Goal: Task Accomplishment & Management: Use online tool/utility

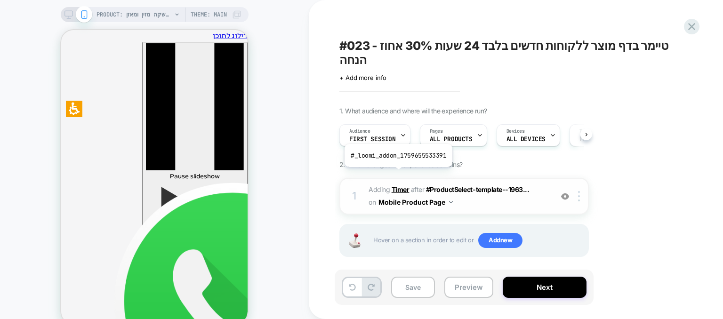
click at [397, 186] on b "Timer" at bounding box center [401, 190] width 18 height 8
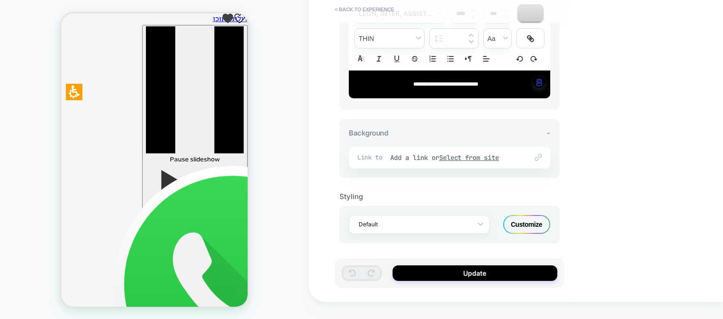
drag, startPoint x: 236, startPoint y: 59, endPoint x: 319, endPoint y: 98, distance: 92.3
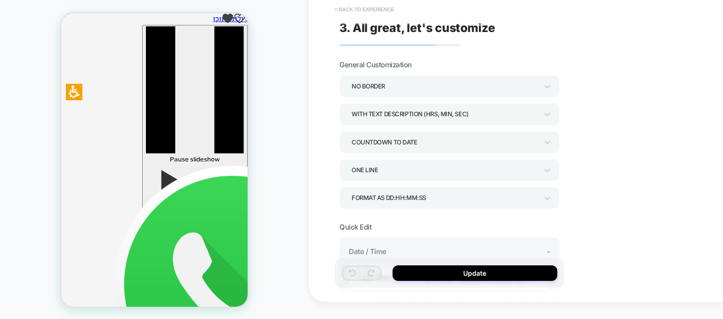
click at [349, 11] on button "< Back to experience" at bounding box center [364, 9] width 69 height 15
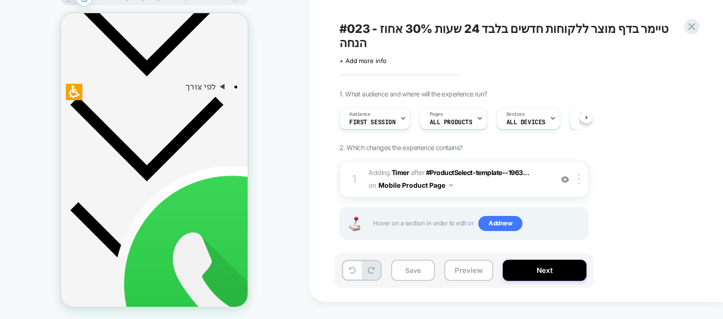
scroll to position [612, 0]
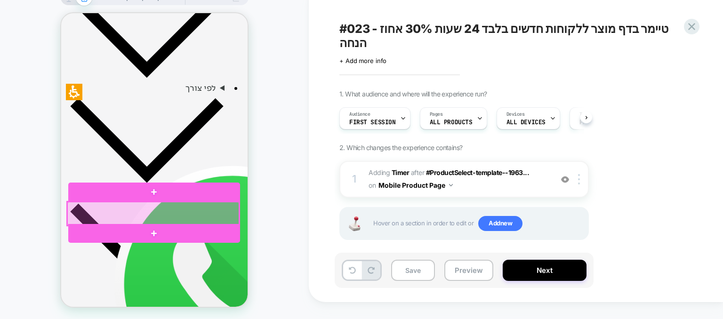
click at [203, 212] on div at bounding box center [153, 214] width 172 height 24
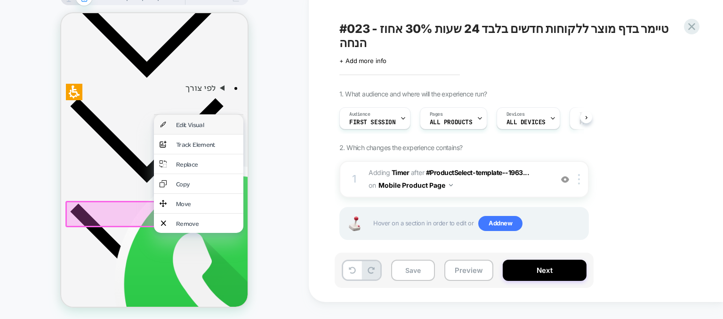
click at [195, 119] on div "Edit Visual" at bounding box center [198, 124] width 89 height 19
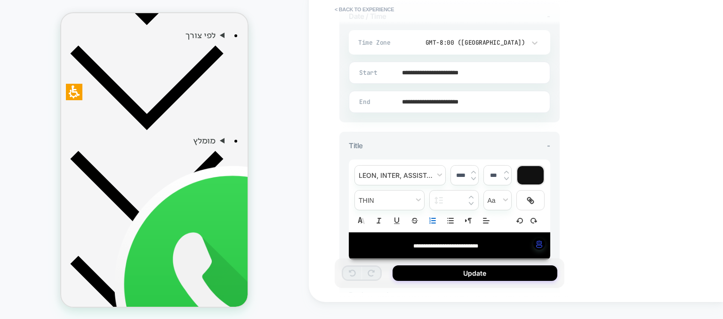
scroll to position [397, 0]
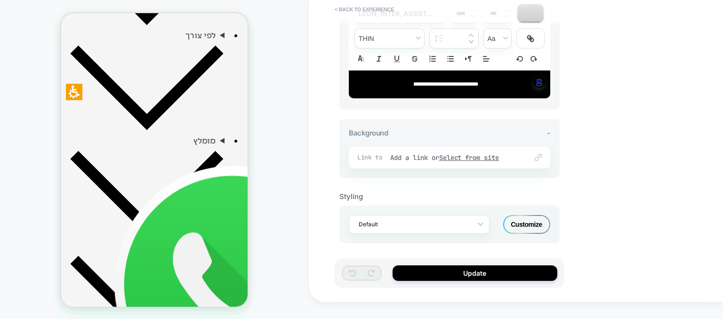
click at [531, 229] on div "Customize" at bounding box center [526, 224] width 47 height 19
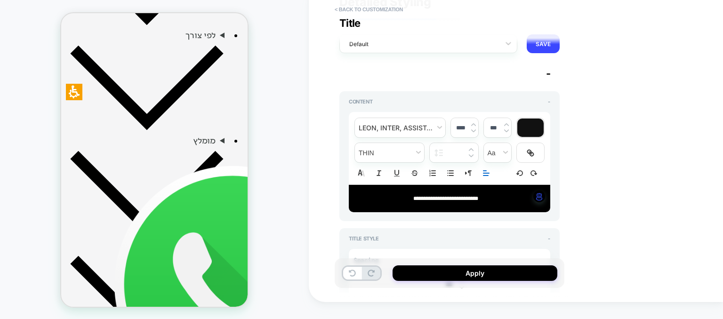
scroll to position [94, 0]
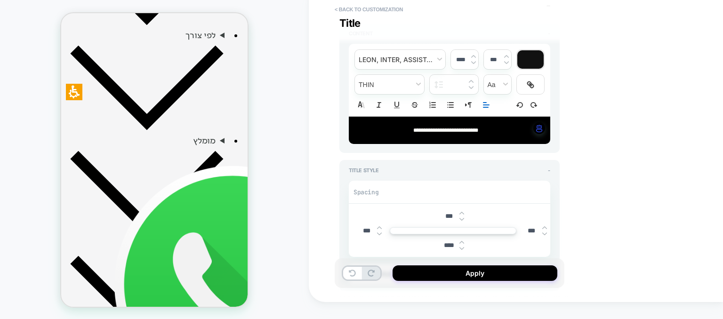
click at [486, 106] on icon "Align" at bounding box center [486, 105] width 8 height 8
click at [628, 153] on div "**********" at bounding box center [516, 142] width 414 height 319
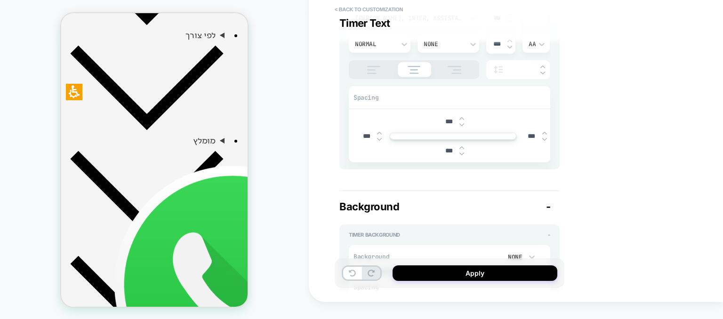
scroll to position [848, 0]
click at [369, 68] on img at bounding box center [374, 72] width 24 height 8
click at [408, 73] on div at bounding box center [414, 71] width 130 height 19
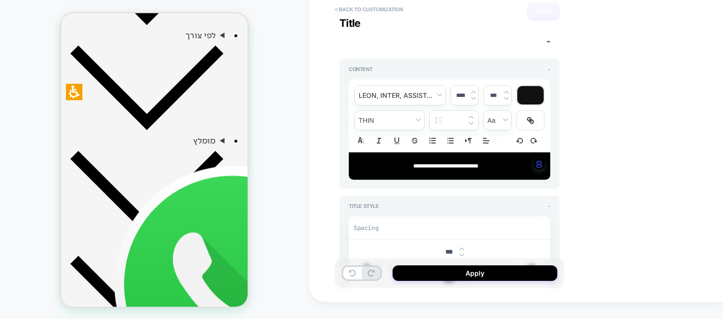
scroll to position [0, 0]
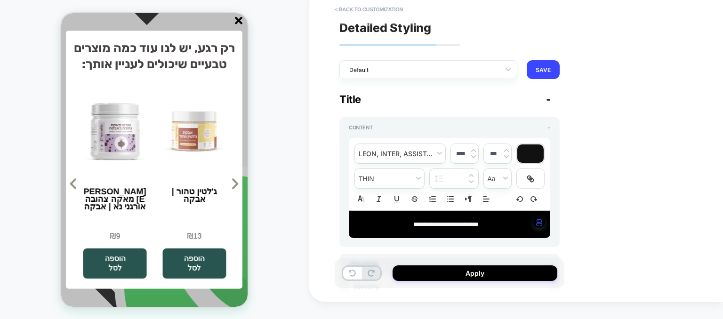
click at [195, 23] on div at bounding box center [150, 22] width 187 height 11
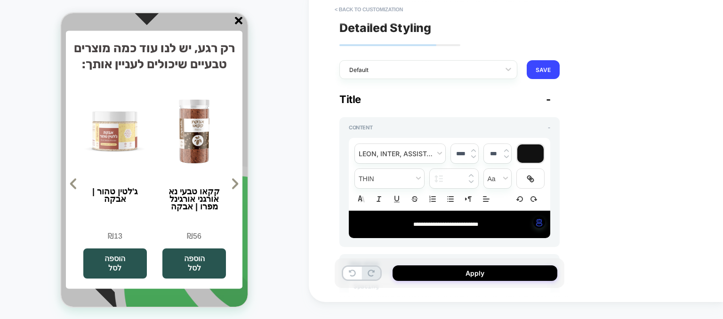
click at [237, 185] on icon at bounding box center [235, 184] width 4 height 9
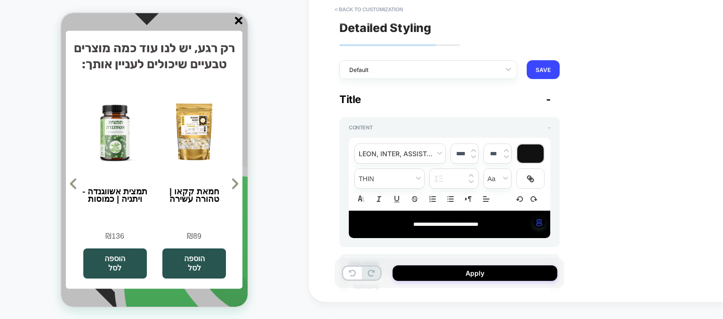
click at [268, 182] on div "PRODUCT: שוקומאקה | משקה מזין ומאזן PRODUCT: שוקומאקה | משקה מזין ומאזן Theme: …" at bounding box center [154, 152] width 309 height 320
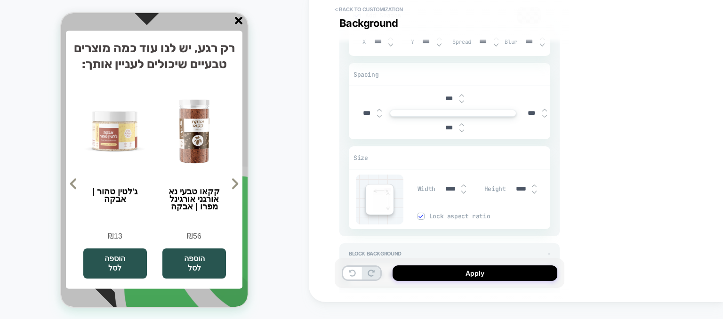
scroll to position [1283, 0]
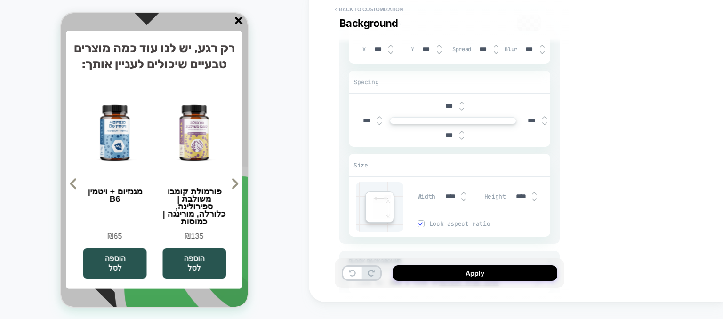
click at [234, 25] on div at bounding box center [150, 22] width 187 height 11
click at [240, 21] on line "סגור" at bounding box center [238, 20] width 7 height 7
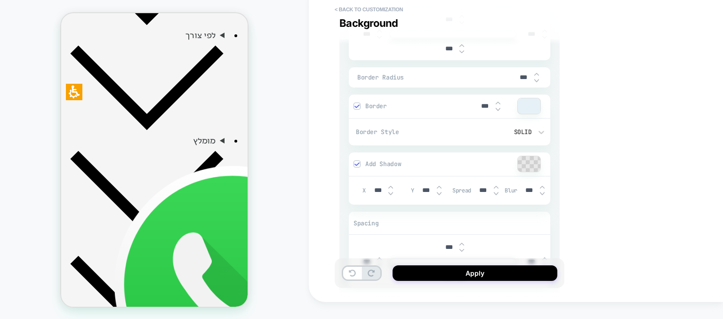
scroll to position [953, 0]
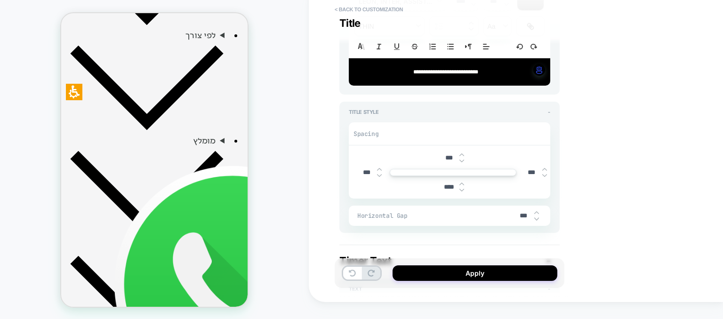
type textarea "*"
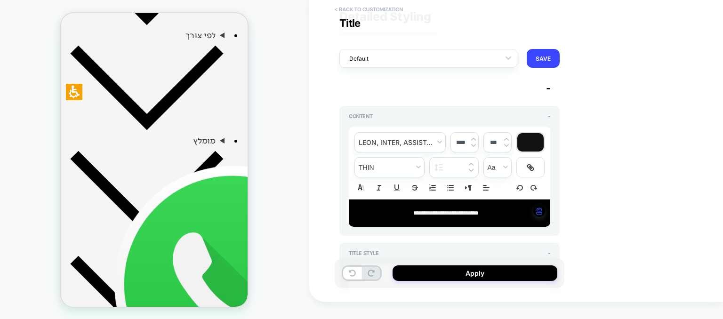
click at [356, 8] on button "< Back to customization" at bounding box center [369, 9] width 78 height 15
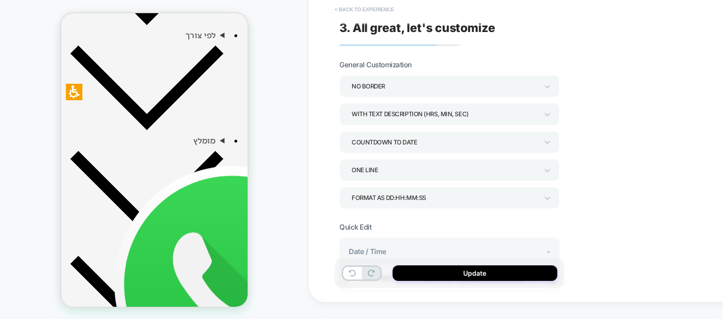
click at [358, 10] on button "< Back to experience" at bounding box center [364, 9] width 69 height 15
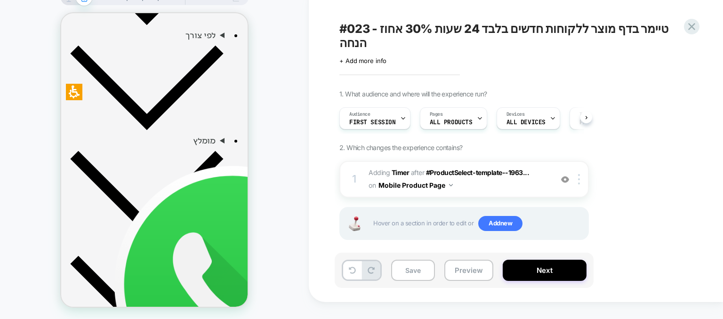
scroll to position [0, 0]
click at [470, 272] on button "Preview" at bounding box center [469, 270] width 49 height 21
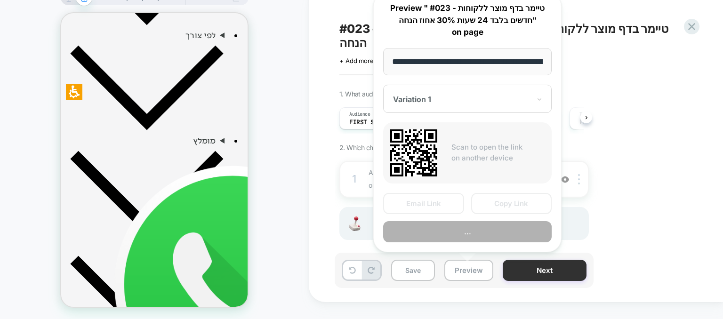
scroll to position [0, 799]
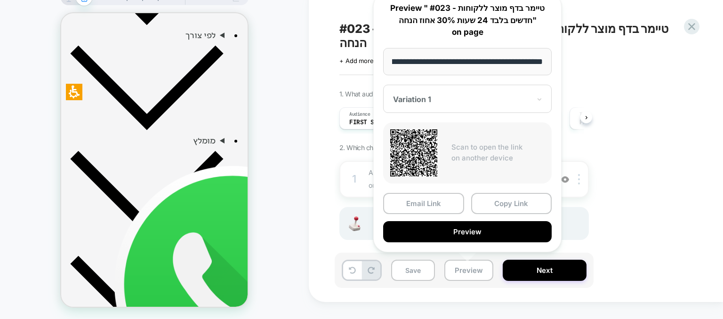
click at [524, 237] on button "Preview" at bounding box center [467, 231] width 169 height 21
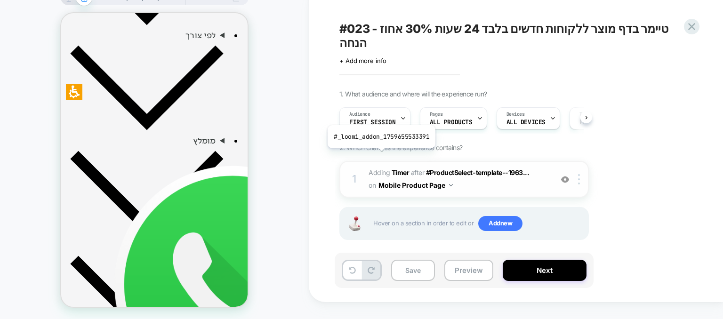
click at [381, 169] on span "Adding Timer" at bounding box center [389, 173] width 41 height 8
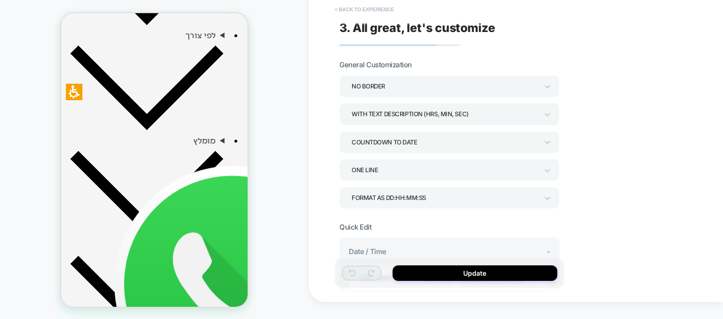
click at [358, 9] on button "< Back to experience" at bounding box center [364, 9] width 69 height 15
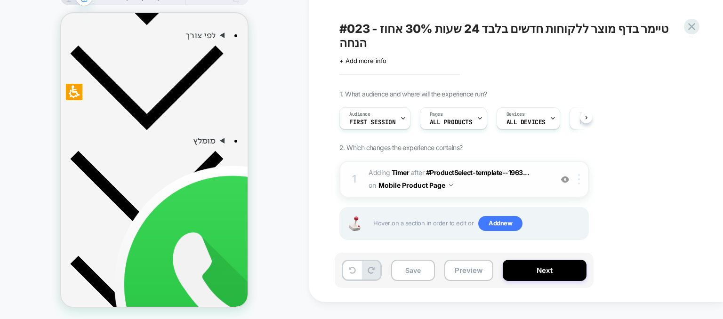
scroll to position [0, 0]
click at [580, 174] on img at bounding box center [579, 179] width 2 height 10
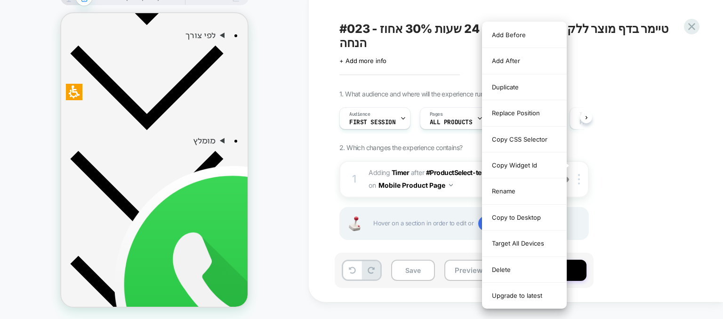
click at [681, 195] on div "1. What audience and where will the experience run? Audience First Session Page…" at bounding box center [512, 177] width 344 height 174
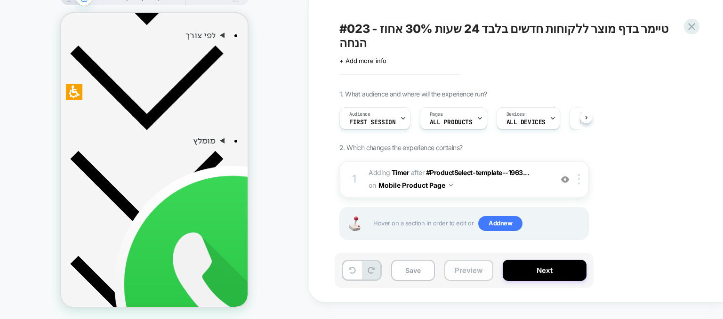
click at [470, 261] on button "Preview" at bounding box center [469, 270] width 49 height 21
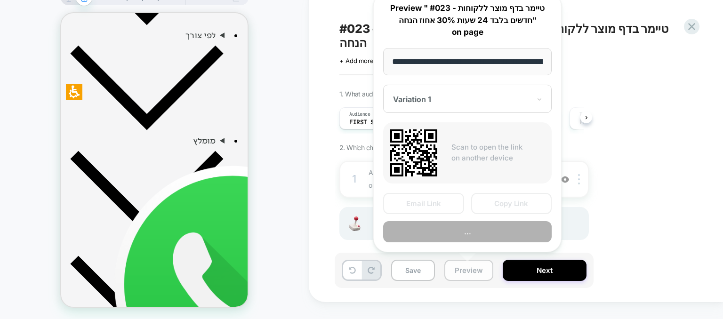
scroll to position [0, 799]
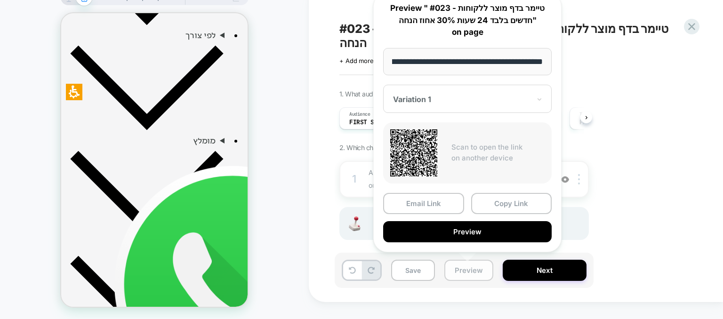
drag, startPoint x: 463, startPoint y: 284, endPoint x: 466, endPoint y: 280, distance: 5.1
click at [463, 284] on div "Save Preview Next" at bounding box center [464, 270] width 259 height 35
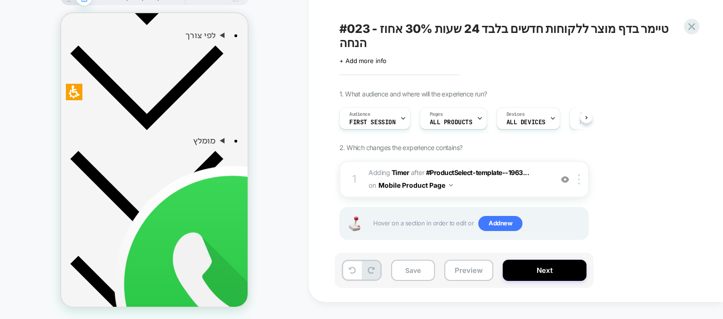
click at [505, 219] on div "Hover on a section in order to edit or Add new" at bounding box center [465, 223] width 250 height 33
click at [509, 216] on span "Add new" at bounding box center [500, 223] width 44 height 15
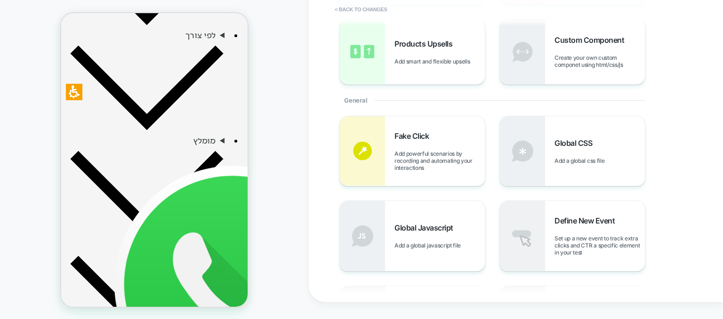
scroll to position [141, 0]
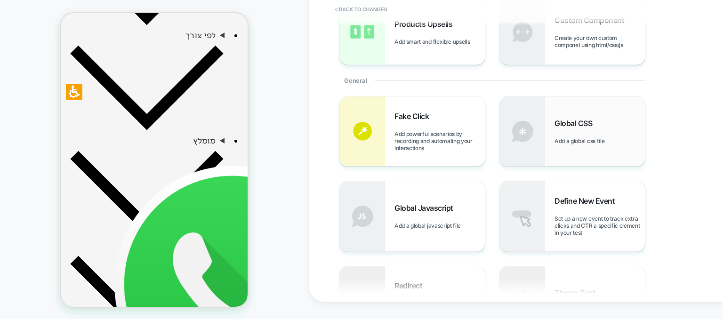
click at [584, 147] on div "Global CSS Add a global css file" at bounding box center [572, 132] width 145 height 70
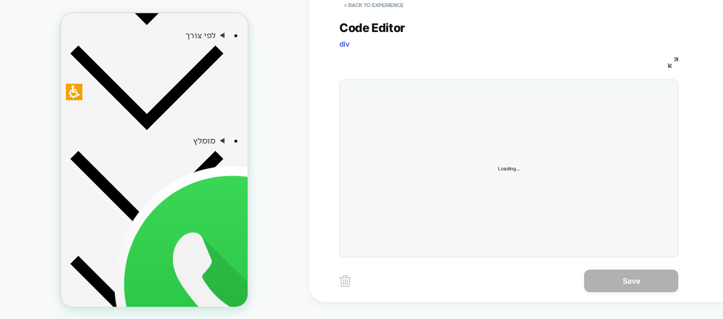
click at [0, 0] on div at bounding box center [0, 0] width 0 height 0
click at [440, 91] on div at bounding box center [527, 169] width 291 height 168
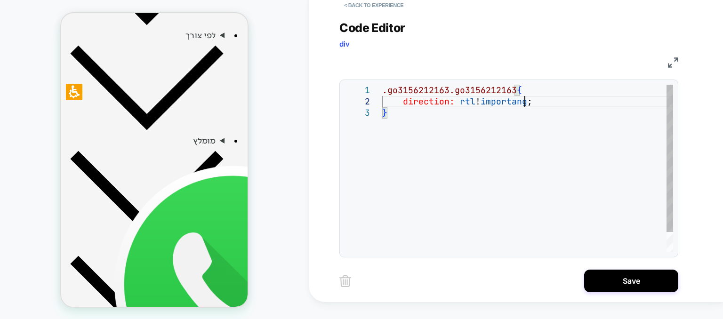
scroll to position [11, 141]
click at [526, 139] on div ".go3156212163.go3156212163 { direction: rtl !important ; }" at bounding box center [527, 180] width 291 height 190
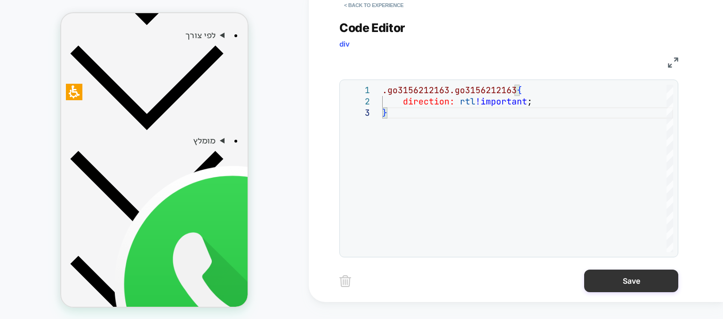
type textarea "**********"
click at [622, 280] on button "Save" at bounding box center [631, 281] width 94 height 23
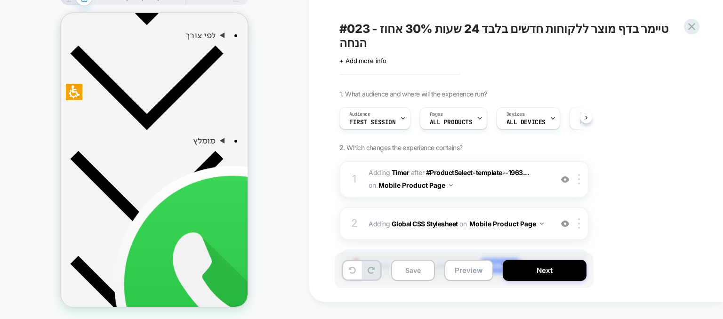
scroll to position [0, 0]
click at [460, 276] on button "Preview" at bounding box center [469, 270] width 49 height 21
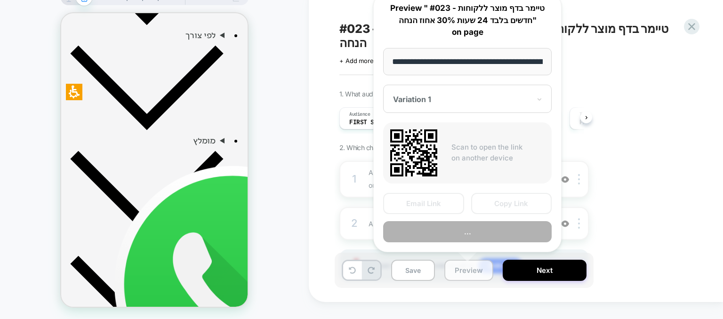
scroll to position [0, 799]
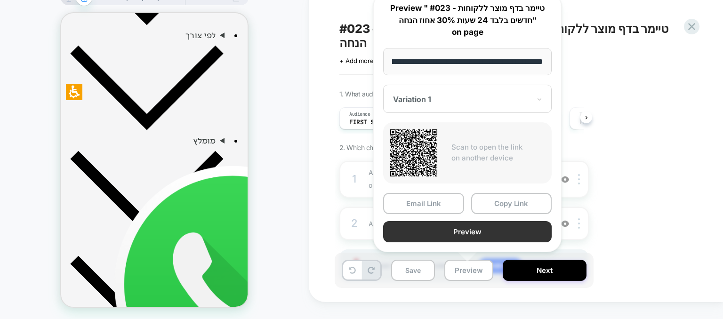
click at [498, 230] on button "Preview" at bounding box center [467, 231] width 169 height 21
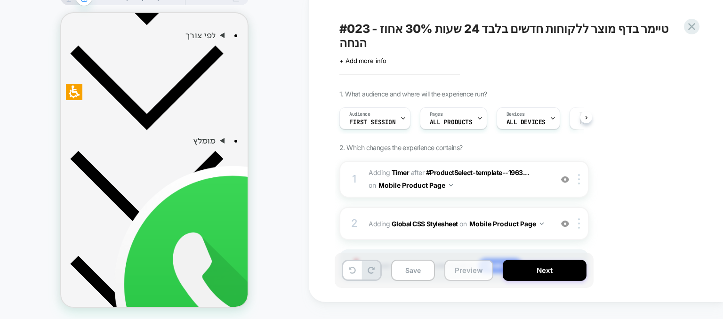
click at [462, 274] on button "Preview" at bounding box center [469, 270] width 49 height 21
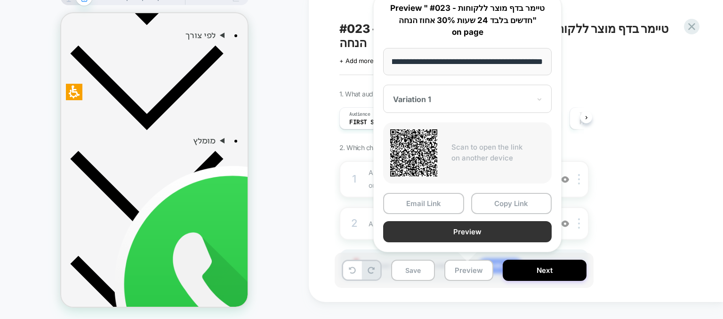
scroll to position [0, 0]
click at [499, 227] on button "Preview" at bounding box center [467, 231] width 169 height 21
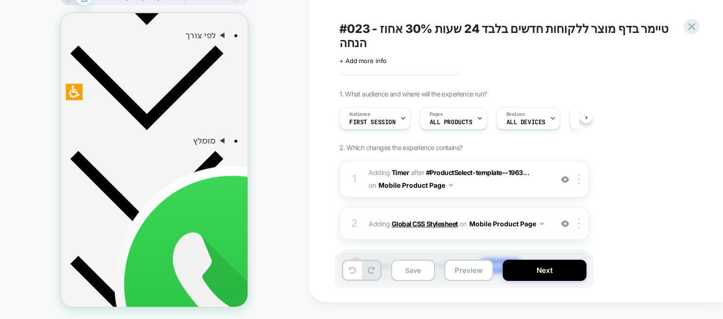
click at [419, 220] on b "Global CSS Stylesheet" at bounding box center [425, 224] width 66 height 8
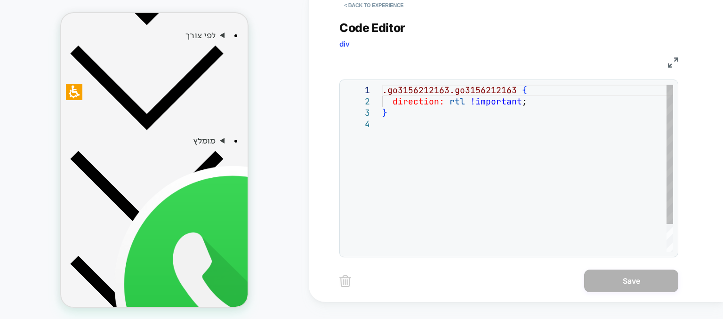
click at [488, 119] on div ".go3156212163.go3156212163 { direction: rtl !important ; }" at bounding box center [527, 186] width 291 height 202
click at [387, 158] on div ".go3156212163.go3156212163 { direction: rtl !important ; }" at bounding box center [527, 186] width 291 height 202
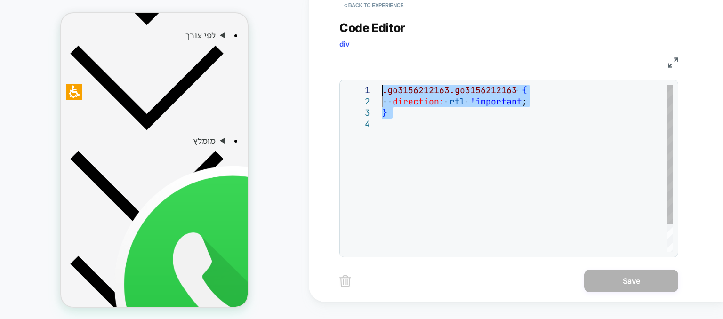
drag, startPoint x: 397, startPoint y: 129, endPoint x: 368, endPoint y: 84, distance: 53.7
click at [382, 85] on div ".go3156212163.go3156212163 { direction: rtl !important ; }" at bounding box center [527, 186] width 291 height 202
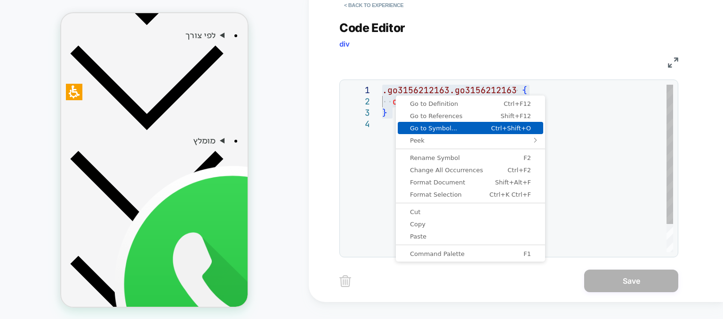
click at [406, 134] on link "Go to Symbol... Ctrl+Shift+O" at bounding box center [471, 128] width 146 height 12
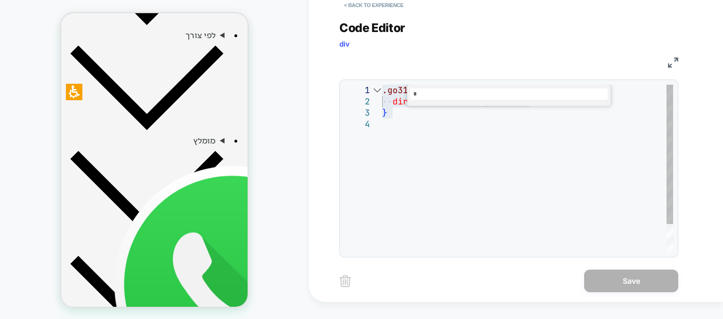
click at [376, 142] on div "1 2 3 4" at bounding box center [364, 186] width 38 height 202
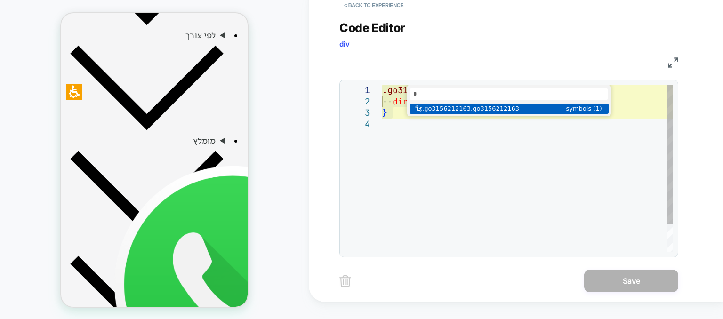
click at [419, 144] on div ".go3156212163.go3156212163 { direction: rtl !important ; }" at bounding box center [527, 186] width 291 height 202
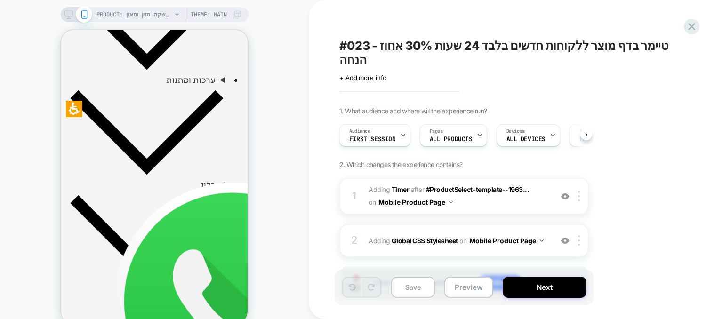
scroll to position [659, 0]
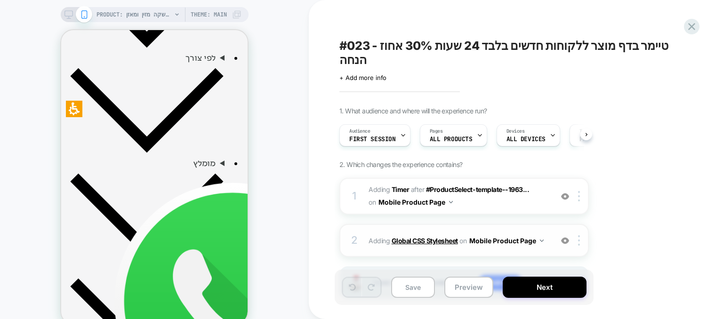
click at [418, 237] on b "Global CSS Stylesheet" at bounding box center [425, 241] width 66 height 8
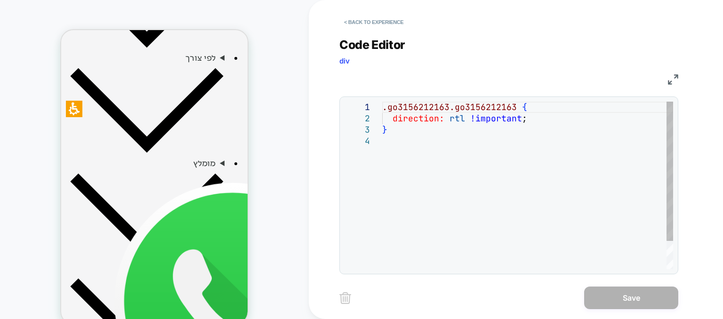
click at [450, 132] on div ".go3156212163.go3156212163 { direction: rtl !important ; }" at bounding box center [527, 203] width 291 height 202
click at [369, 21] on button "< Back to experience" at bounding box center [374, 22] width 69 height 15
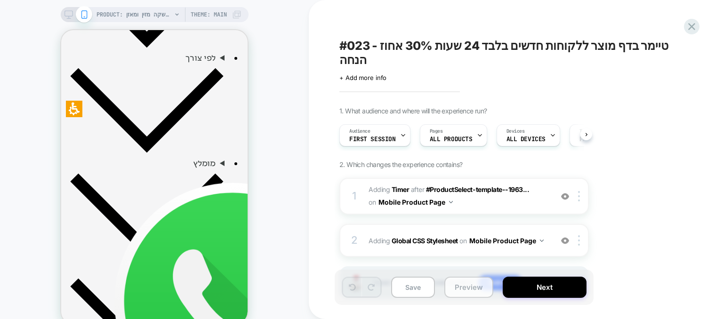
click at [463, 287] on button "Preview" at bounding box center [469, 287] width 49 height 21
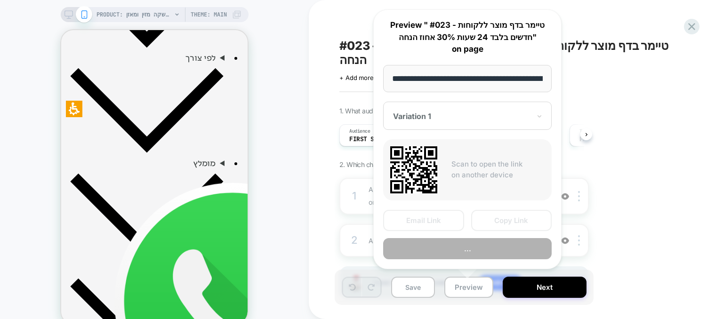
scroll to position [0, 799]
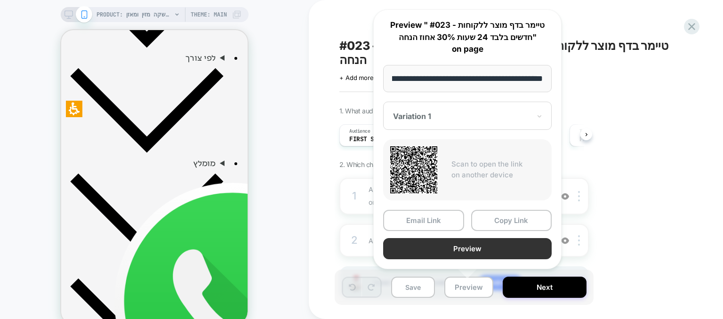
click at [484, 251] on button "Preview" at bounding box center [467, 248] width 169 height 21
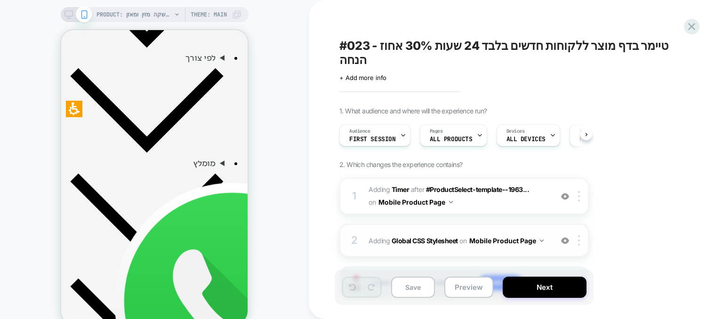
click at [562, 237] on img at bounding box center [565, 241] width 8 height 8
click at [561, 237] on img at bounding box center [565, 241] width 8 height 8
click at [408, 237] on b "Global CSS Stylesheet" at bounding box center [425, 241] width 66 height 8
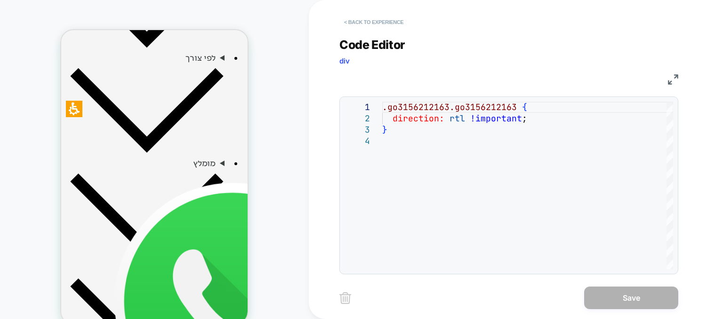
click at [380, 20] on button "< Back to experience" at bounding box center [374, 22] width 69 height 15
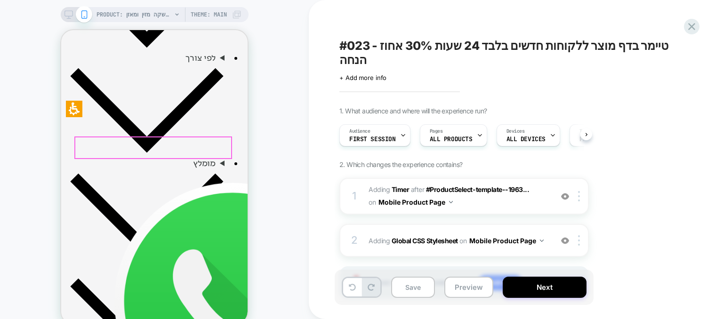
scroll to position [0, 0]
click at [414, 224] on div "2 Adding Global CSS Stylesheet on Mobile Product Page Add Before Add After Copy…" at bounding box center [465, 240] width 250 height 33
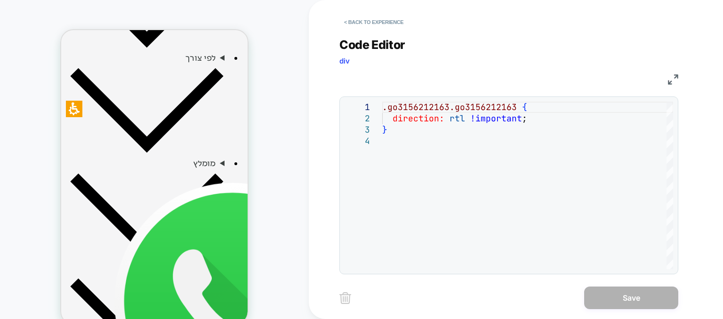
click at [433, 100] on div "**********" at bounding box center [509, 186] width 339 height 178
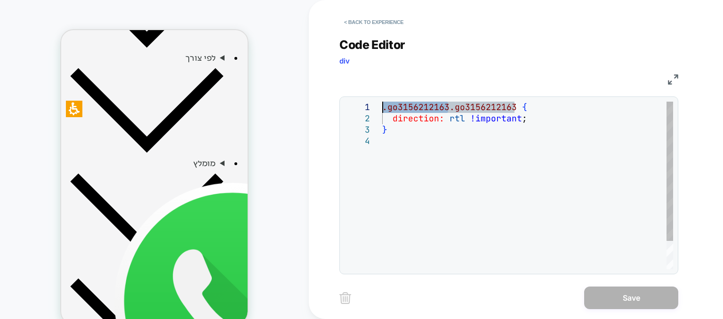
drag, startPoint x: 449, startPoint y: 110, endPoint x: 379, endPoint y: 103, distance: 70.1
click at [382, 103] on div ".go3156212163.go3156212163 { direction: rtl !important ; }" at bounding box center [527, 203] width 291 height 202
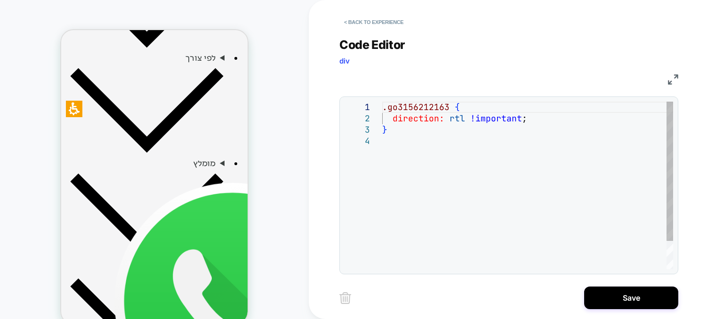
type textarea "**********"
drag, startPoint x: 471, startPoint y: 149, endPoint x: 443, endPoint y: 71, distance: 83.3
click at [471, 149] on div ".go3156212163.go3156212163 { direction: rtl !important ; }" at bounding box center [527, 203] width 291 height 202
click at [380, 17] on button "< Back to experience" at bounding box center [374, 22] width 69 height 15
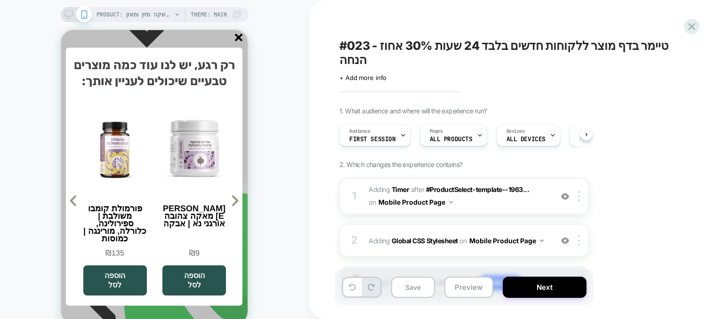
click at [237, 39] on line "סגור" at bounding box center [238, 37] width 7 height 7
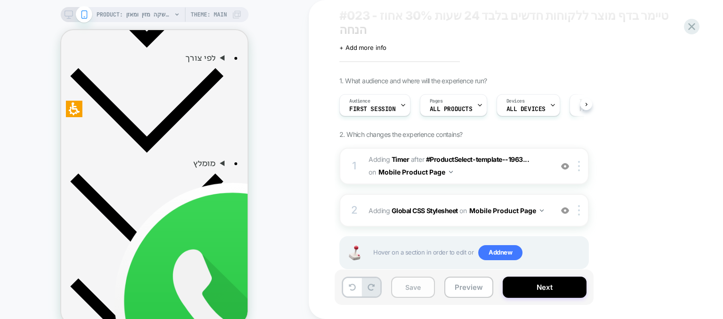
scroll to position [36, 0]
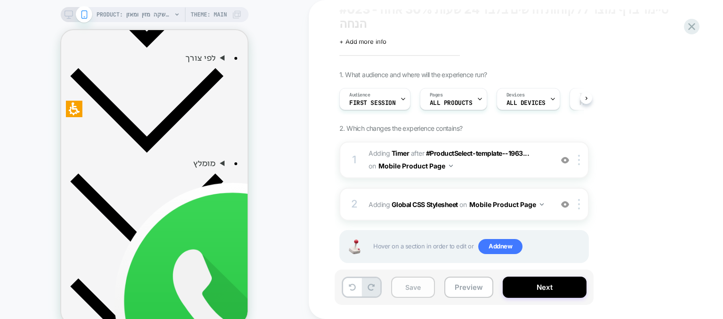
drag, startPoint x: 416, startPoint y: 290, endPoint x: 391, endPoint y: 232, distance: 63.1
click at [416, 290] on button "Save" at bounding box center [413, 287] width 44 height 21
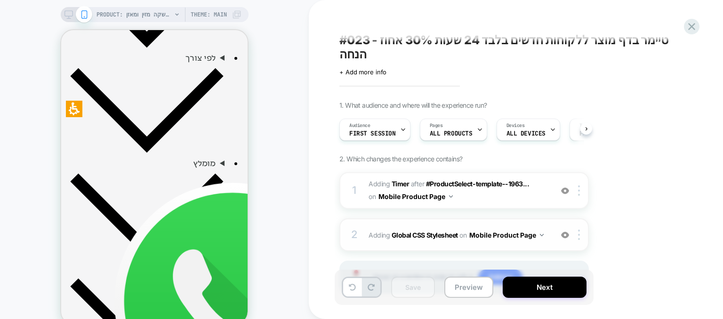
scroll to position [0, 0]
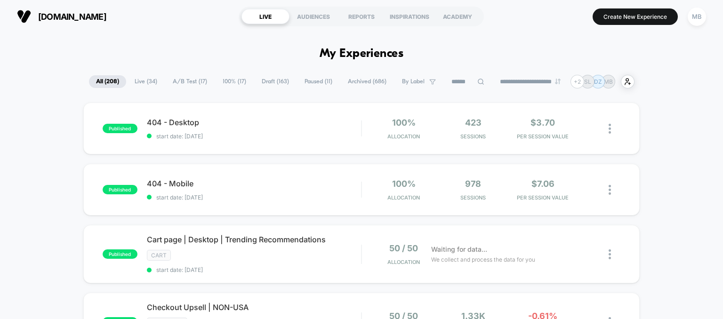
click at [144, 80] on span "Live ( 34 )" at bounding box center [146, 81] width 37 height 13
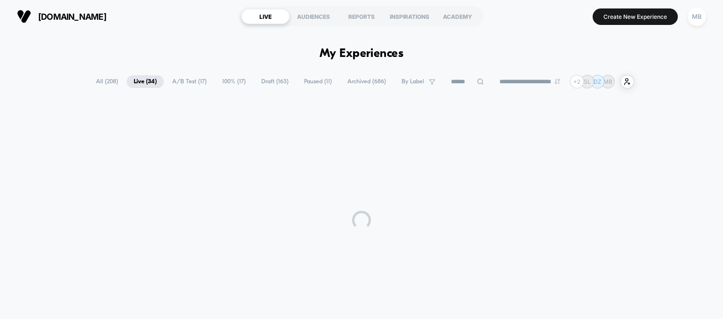
click at [107, 78] on span "All ( 208 )" at bounding box center [107, 81] width 36 height 13
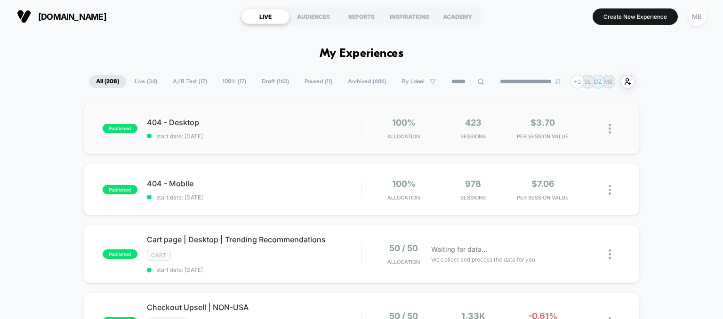
scroll to position [47, 0]
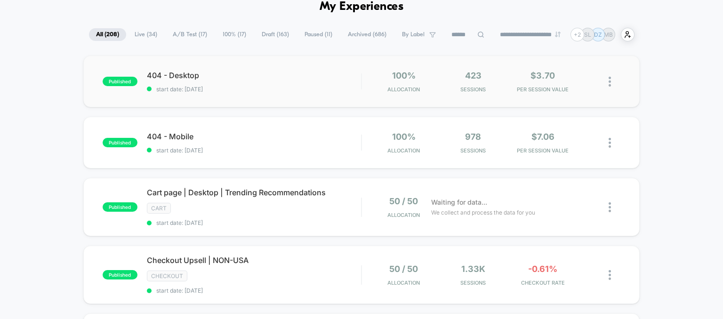
click at [311, 99] on div "published 404 - Desktop start date: 10/9/2025 100% Allocation 423 Sessions $3.7…" at bounding box center [361, 82] width 557 height 52
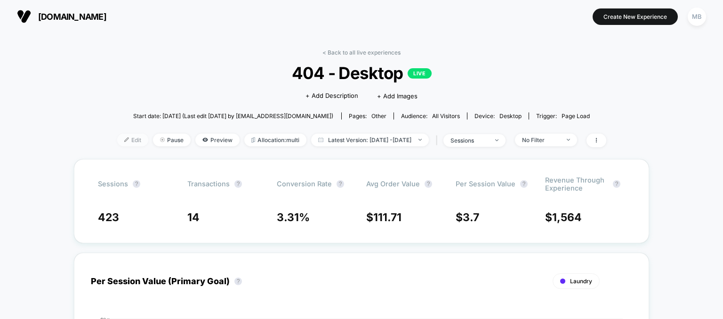
click at [117, 139] on span "Edit" at bounding box center [132, 140] width 31 height 13
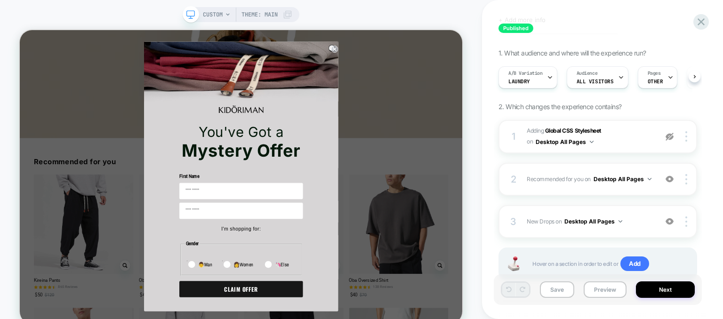
scroll to position [28, 0]
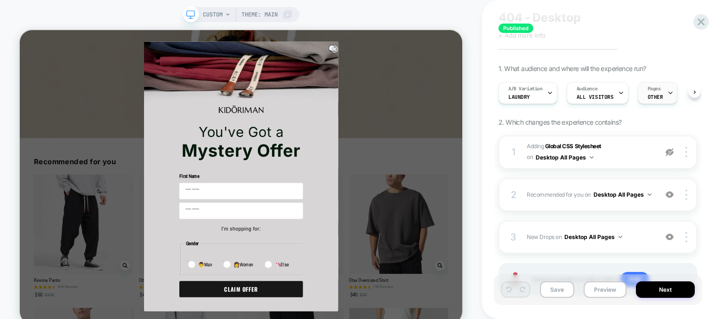
click at [659, 100] on div "Pages OTHER" at bounding box center [656, 92] width 34 height 21
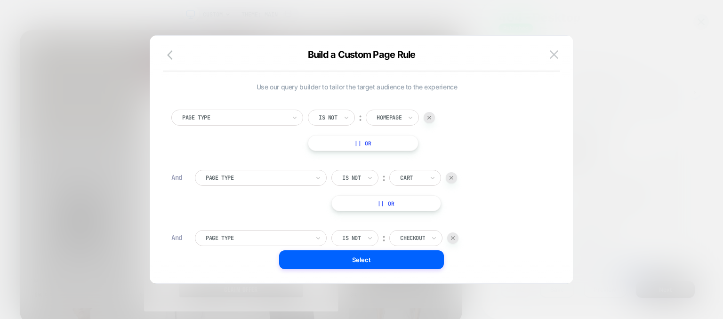
scroll to position [9, 0]
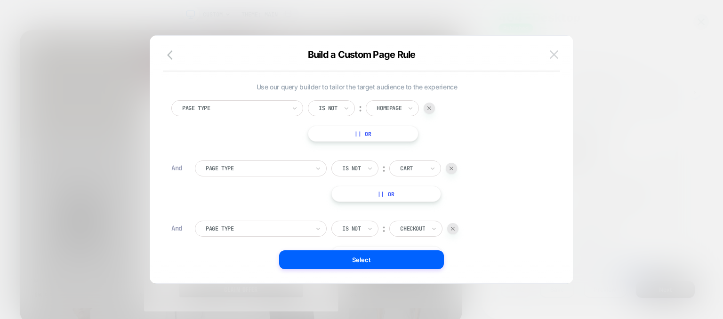
click at [556, 55] on img at bounding box center [554, 54] width 8 height 8
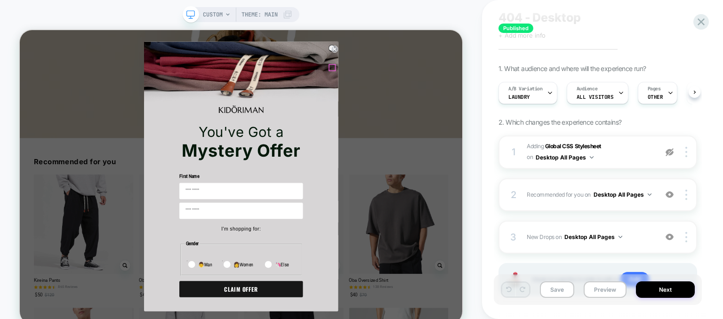
click at [436, 60] on circle "Close dialog" at bounding box center [440, 55] width 9 height 9
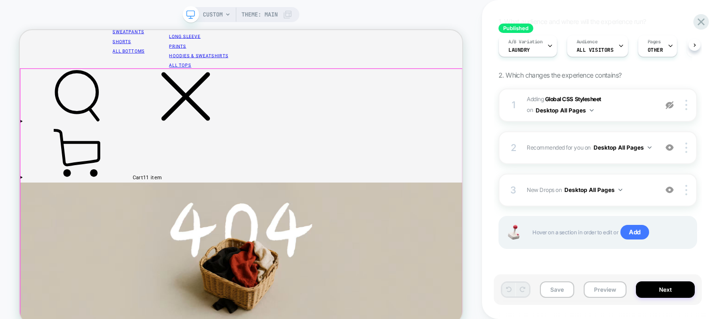
scroll to position [0, 0]
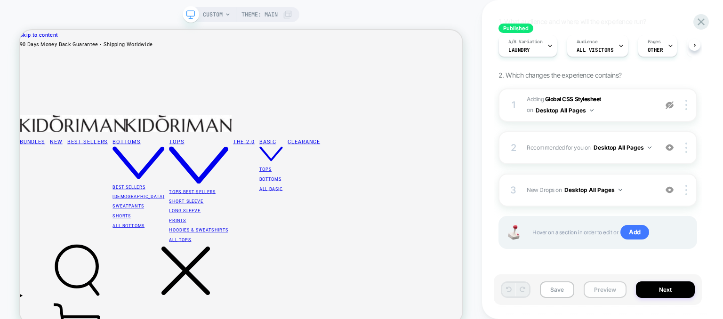
click at [602, 294] on button "Preview" at bounding box center [605, 290] width 43 height 16
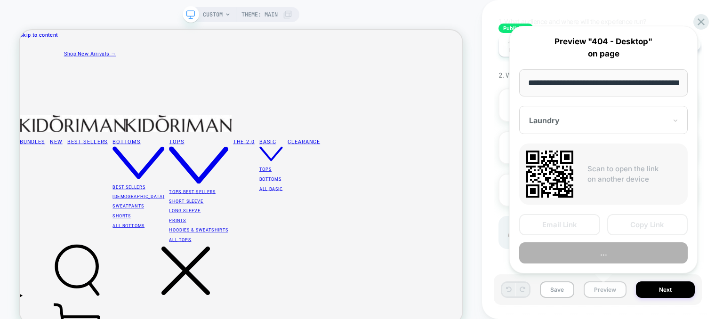
scroll to position [0, 41]
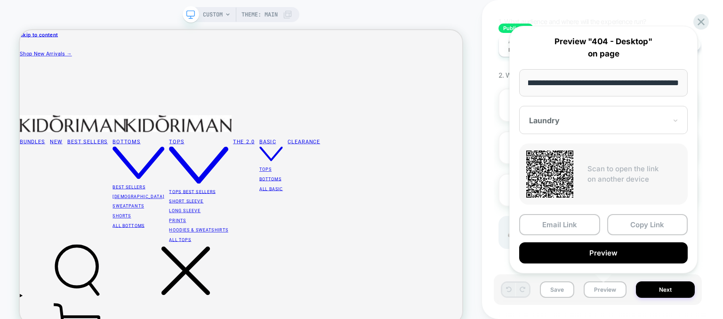
click at [704, 18] on div "**********" at bounding box center [603, 149] width 207 height 267
click at [469, 18] on div "CUSTOM Theme: MAIN" at bounding box center [241, 169] width 482 height 320
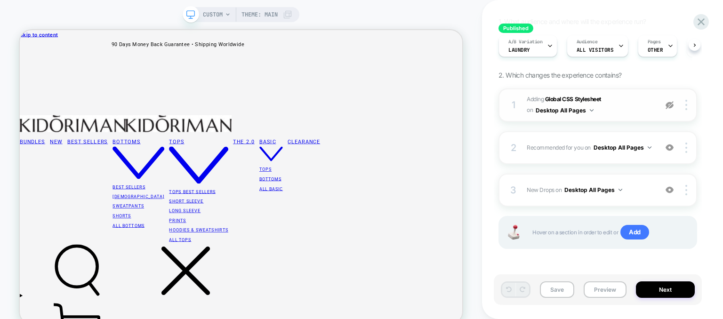
click at [669, 105] on img at bounding box center [670, 105] width 8 height 8
click at [659, 50] on span "OTHER" at bounding box center [656, 50] width 16 height 7
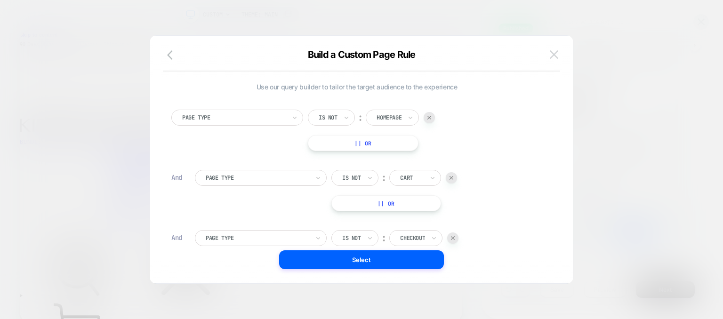
click at [553, 55] on img at bounding box center [554, 54] width 8 height 8
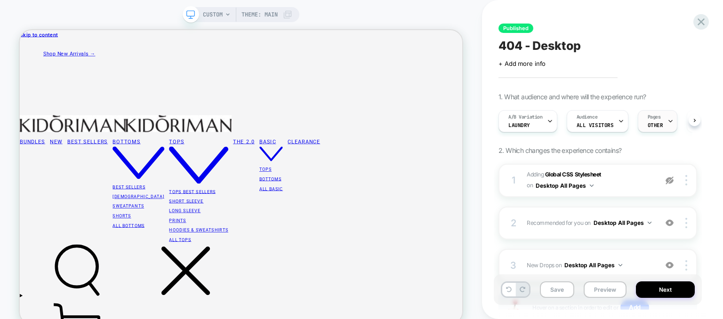
click at [655, 132] on div "Pages OTHER" at bounding box center [658, 121] width 40 height 22
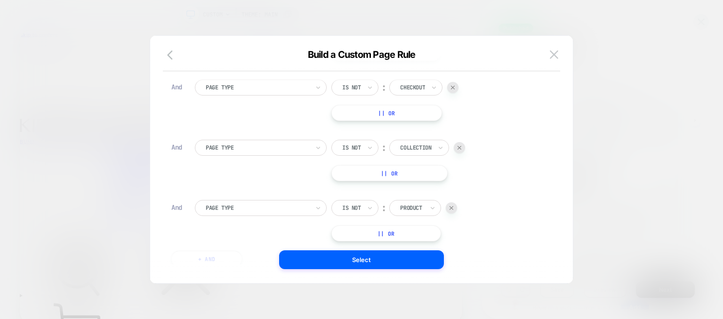
scroll to position [190, 0]
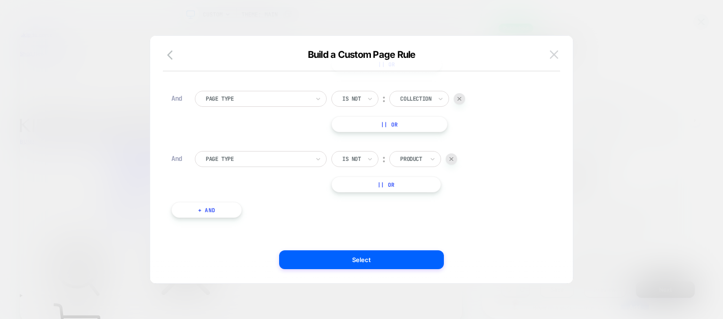
click at [555, 57] on img at bounding box center [554, 54] width 8 height 8
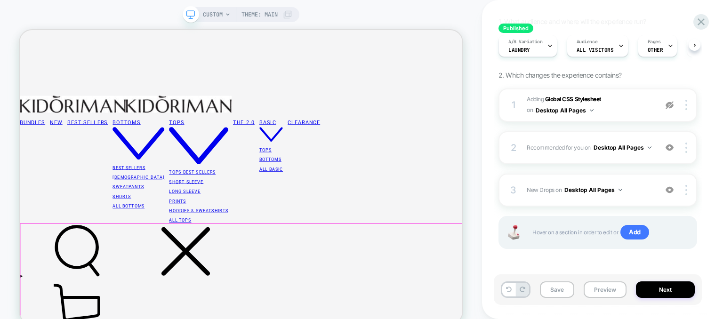
scroll to position [0, 0]
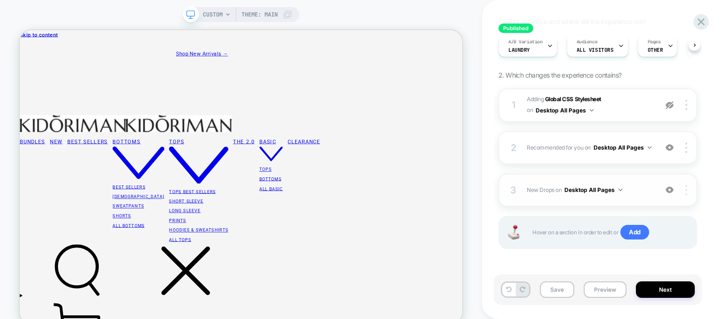
click at [676, 146] on div at bounding box center [670, 148] width 18 height 10
click at [666, 193] on img at bounding box center [670, 190] width 8 height 8
drag, startPoint x: 676, startPoint y: 190, endPoint x: 681, endPoint y: 165, distance: 25.4
click at [677, 190] on div at bounding box center [670, 190] width 18 height 10
click at [670, 146] on img at bounding box center [670, 148] width 8 height 8
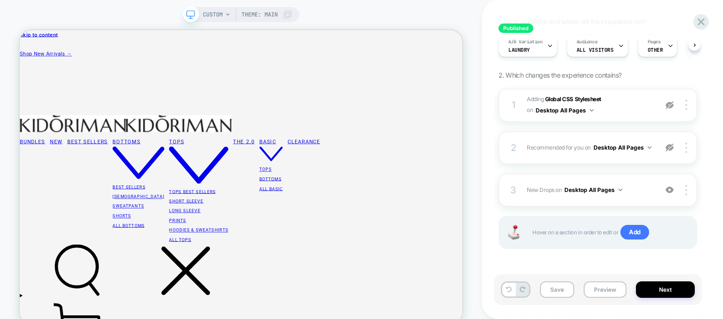
click at [673, 105] on img at bounding box center [670, 105] width 8 height 8
click at [672, 105] on img at bounding box center [670, 105] width 8 height 8
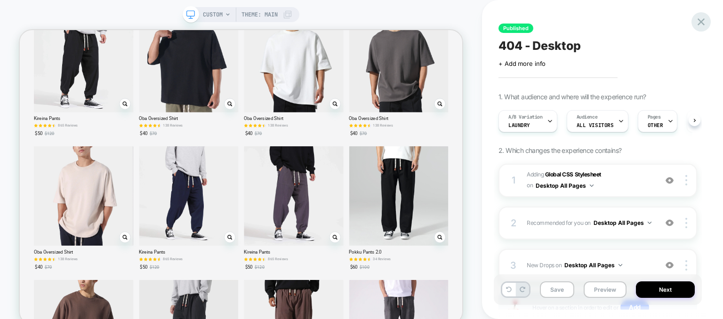
click at [706, 21] on icon at bounding box center [701, 22] width 13 height 13
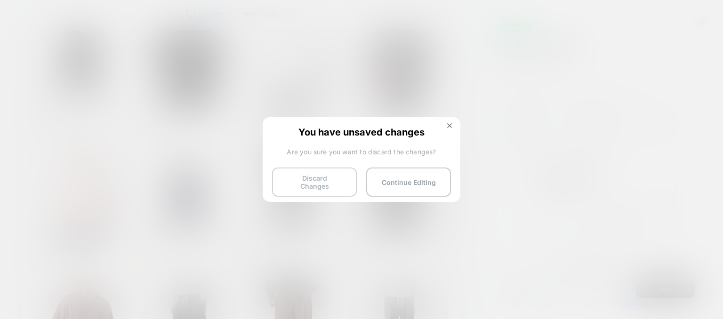
click at [316, 189] on button "Discard Changes" at bounding box center [314, 182] width 85 height 29
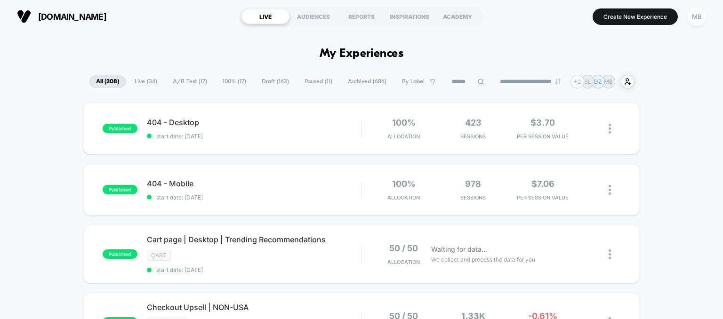
click at [148, 78] on span "Live ( 34 )" at bounding box center [146, 81] width 37 height 13
click at [494, 147] on div "published 404 - Desktop start date: [DATE] 100% Allocation 423 Sessions $3.70 P…" at bounding box center [361, 129] width 557 height 52
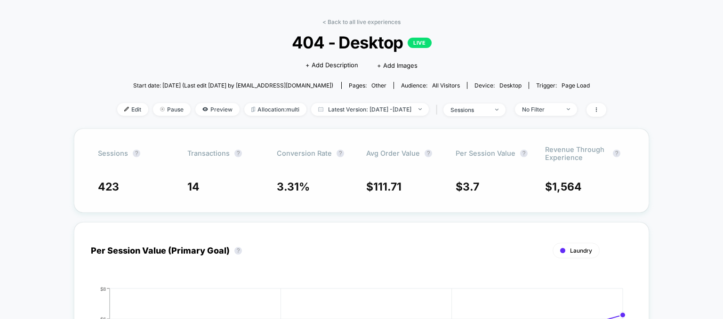
scroll to position [47, 0]
